Goal: Task Accomplishment & Management: Complete application form

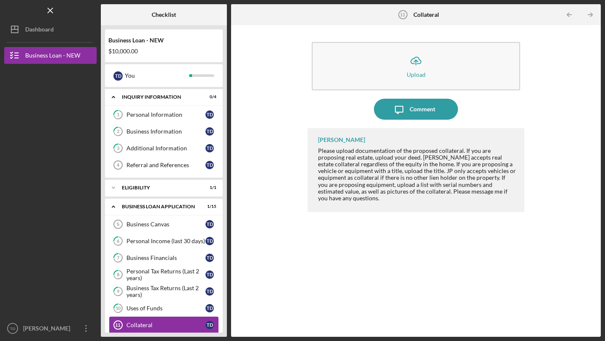
scroll to position [131, 0]
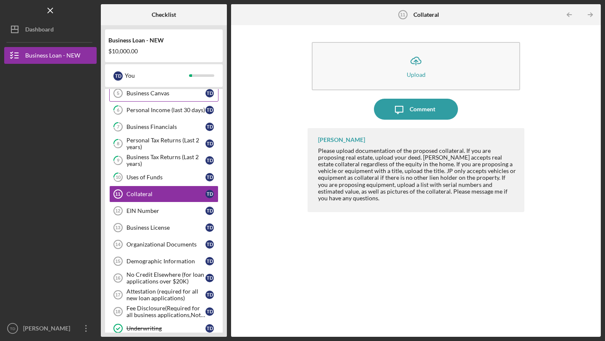
click at [157, 100] on link "Business Canvas 5 Business Canvas T D" at bounding box center [163, 93] width 109 height 17
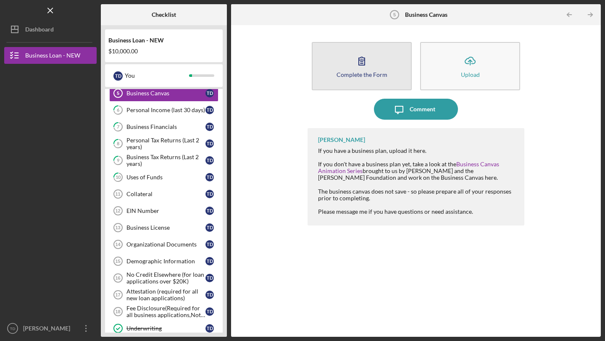
click at [368, 65] on icon "button" at bounding box center [361, 60] width 21 height 21
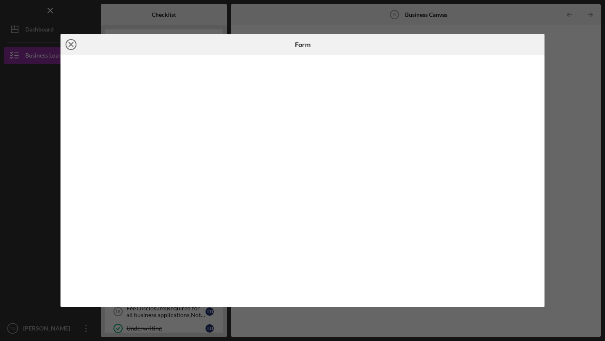
click at [72, 41] on icon "Icon/Close" at bounding box center [70, 44] width 21 height 21
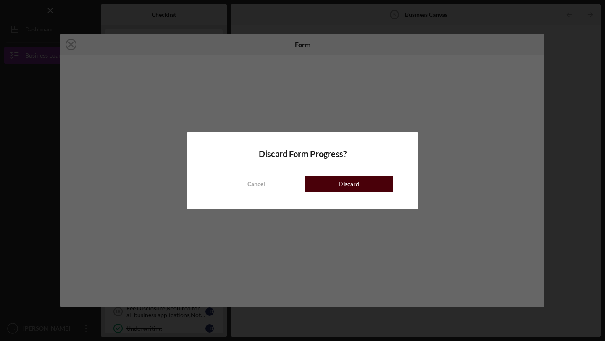
click at [348, 186] on div "Discard" at bounding box center [348, 183] width 21 height 17
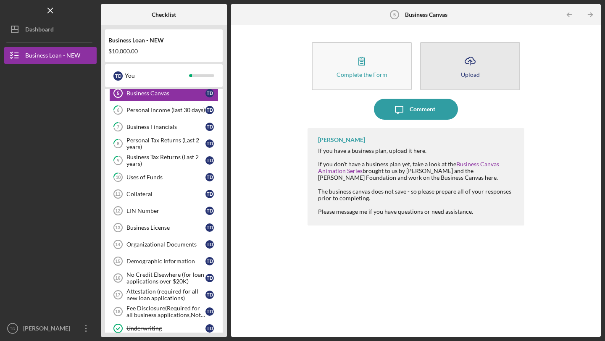
click at [464, 68] on icon "Icon/Upload" at bounding box center [469, 60] width 21 height 21
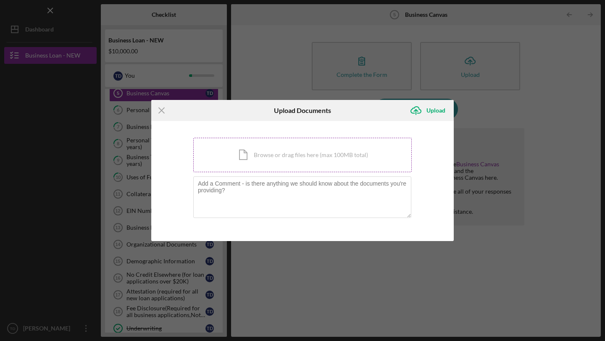
click at [279, 162] on div "Icon/Document Browse or drag files here (max 100MB total) Tap to choose files o…" at bounding box center [302, 155] width 218 height 34
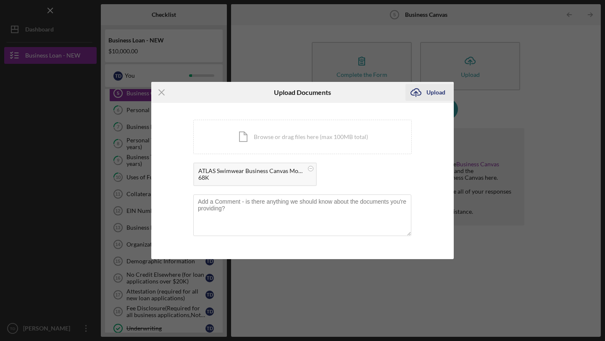
click at [440, 94] on div "Upload" at bounding box center [435, 92] width 19 height 17
